Goal: Information Seeking & Learning: Learn about a topic

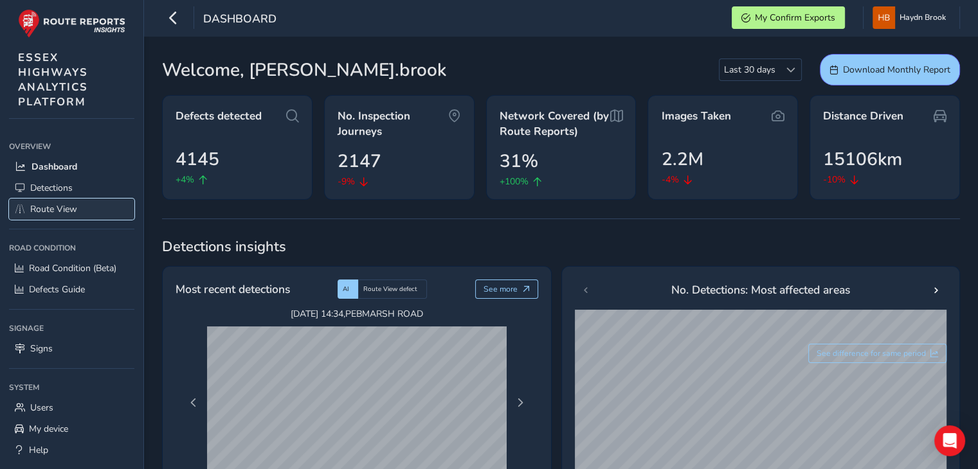
click at [56, 204] on span "Route View" at bounding box center [53, 209] width 47 height 12
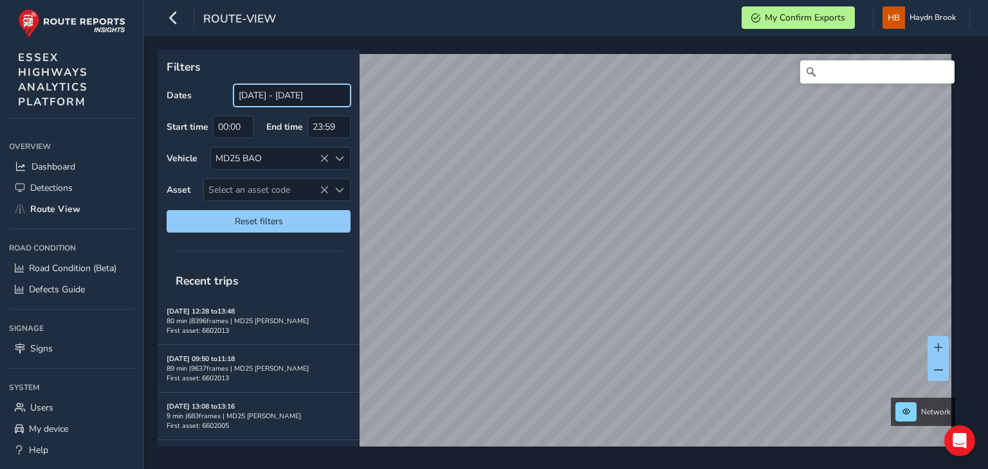
click at [249, 104] on input "[DATE] - [DATE]" at bounding box center [291, 95] width 117 height 23
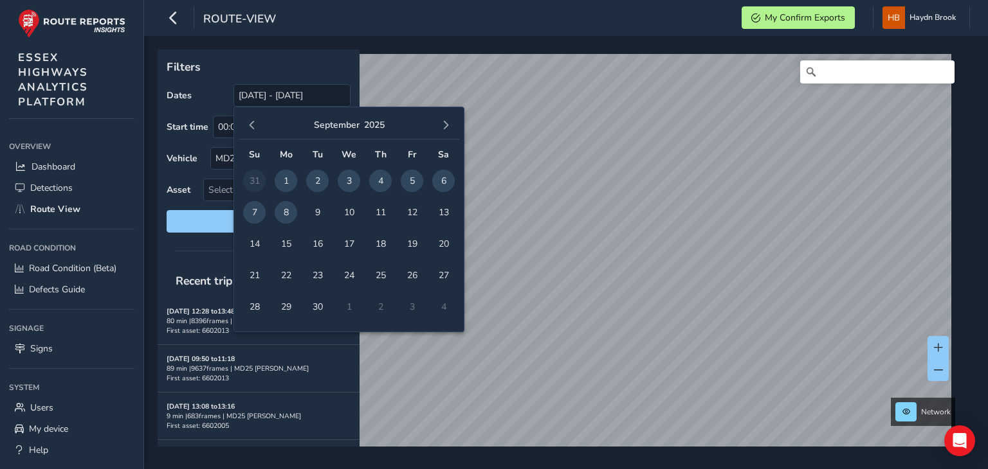
click at [285, 215] on span "8" at bounding box center [286, 212] width 23 height 23
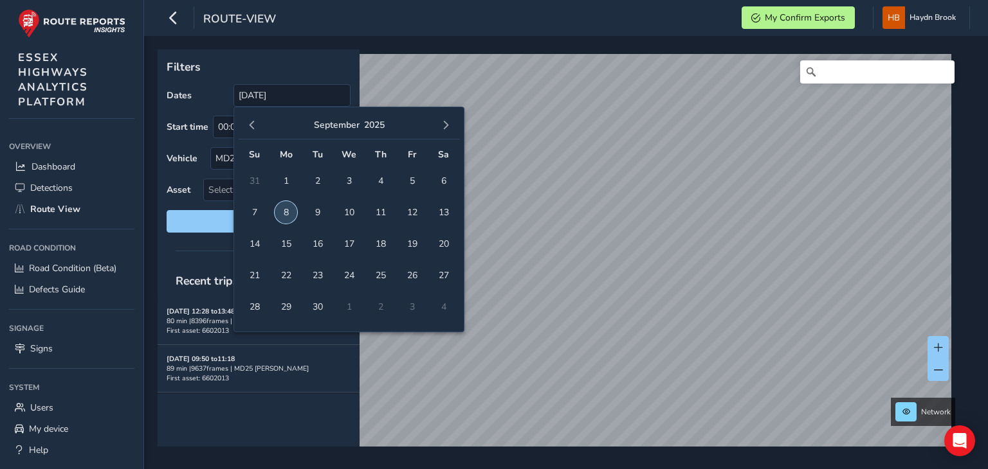
click at [285, 215] on span "8" at bounding box center [286, 212] width 23 height 23
type input "[DATE] - [DATE]"
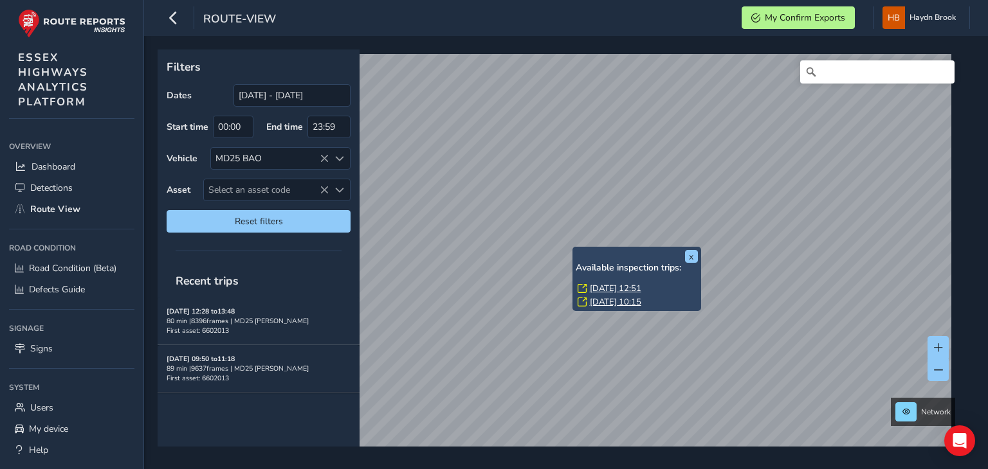
click at [640, 302] on link "[DATE] 10:15" at bounding box center [615, 302] width 51 height 12
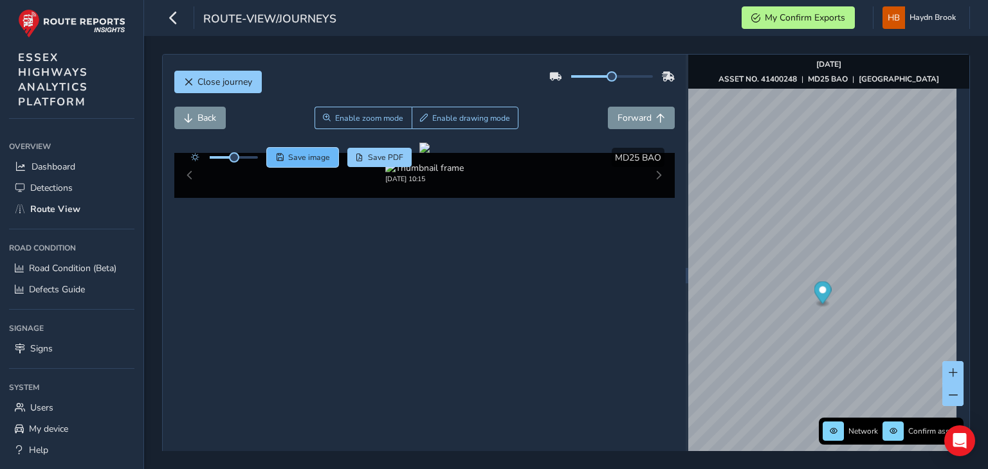
click at [309, 166] on button "Save image" at bounding box center [302, 157] width 71 height 19
click at [630, 118] on span "Forward" at bounding box center [634, 118] width 34 height 12
click at [299, 156] on span "Save image" at bounding box center [309, 157] width 42 height 10
click at [629, 116] on span "Forward" at bounding box center [634, 118] width 34 height 12
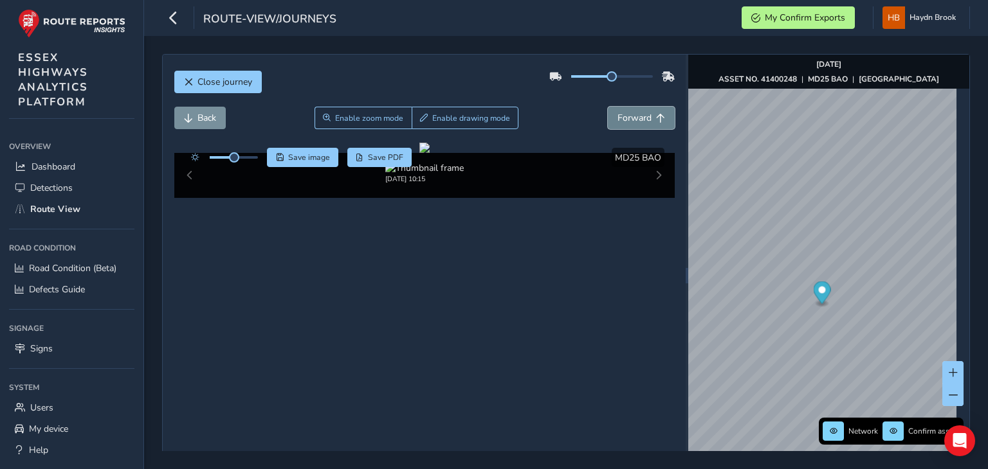
click at [629, 116] on span "Forward" at bounding box center [634, 118] width 34 height 12
click at [803, 310] on img "Preview frame" at bounding box center [818, 305] width 32 height 10
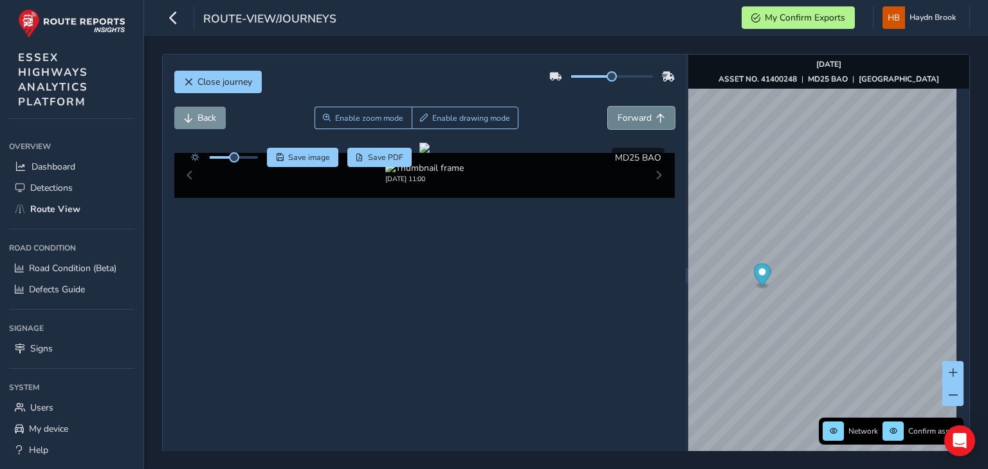
click at [633, 117] on span "Forward" at bounding box center [634, 118] width 34 height 12
